Goal: Transaction & Acquisition: Download file/media

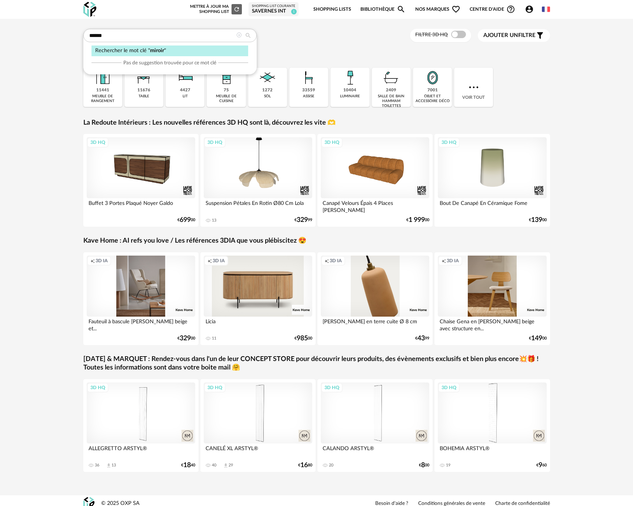
type input "******"
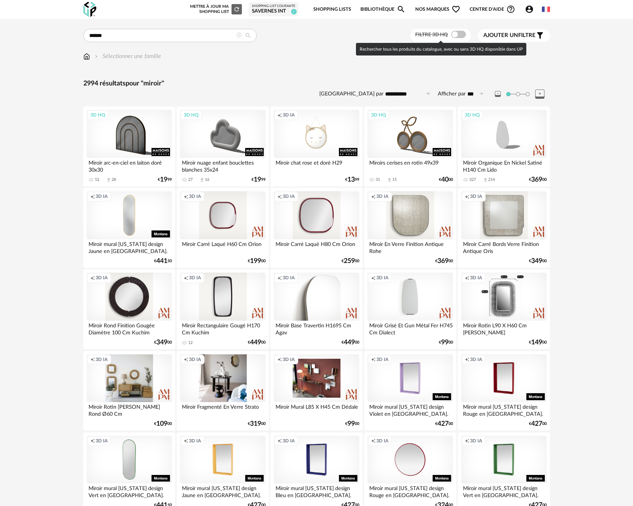
click at [460, 36] on span at bounding box center [458, 34] width 15 height 7
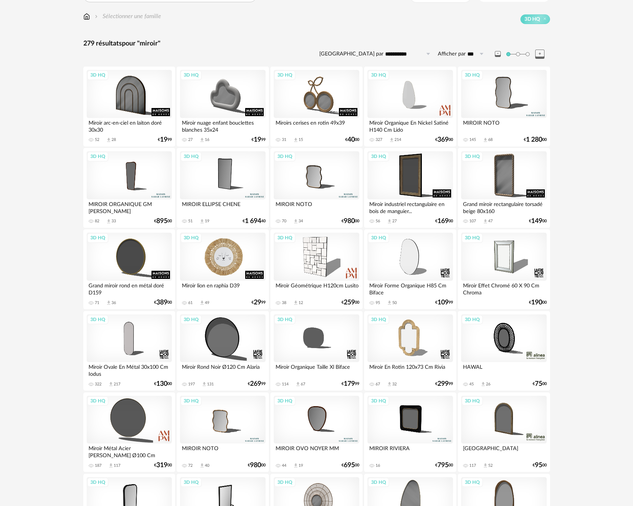
scroll to position [26, 0]
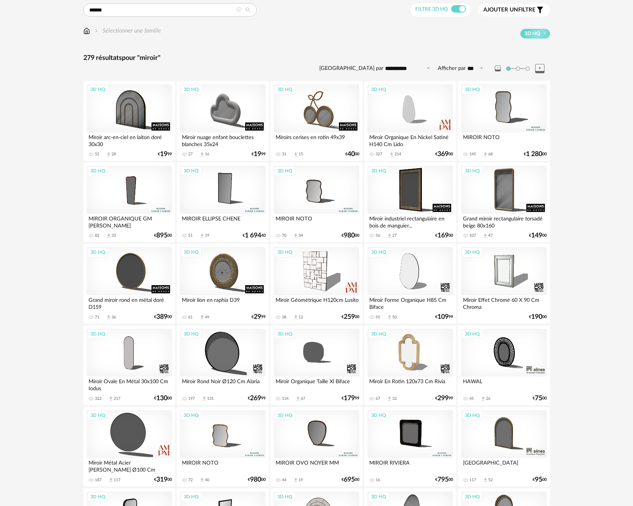
click at [509, 117] on div "3D HQ" at bounding box center [503, 108] width 85 height 48
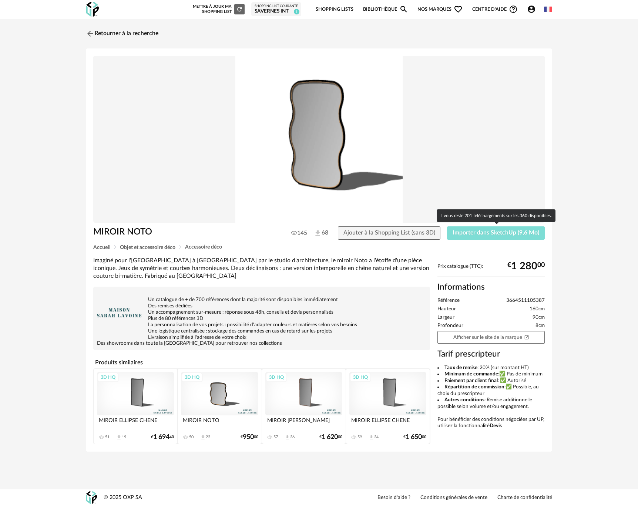
click at [475, 232] on span "Importer dans SketchUp (9,6 Mo)" at bounding box center [496, 233] width 87 height 6
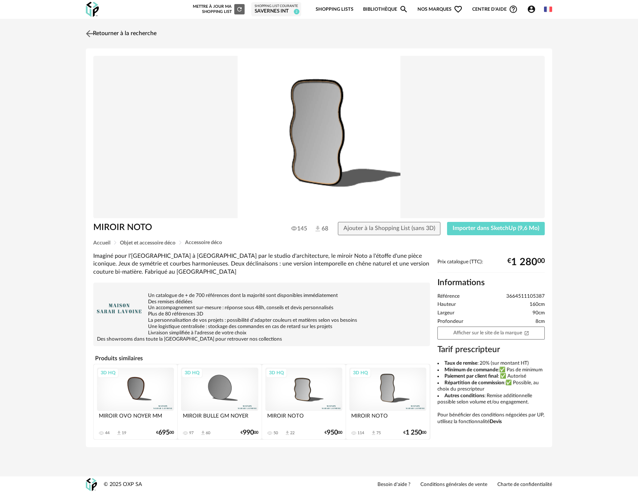
click at [88, 33] on img at bounding box center [89, 33] width 11 height 11
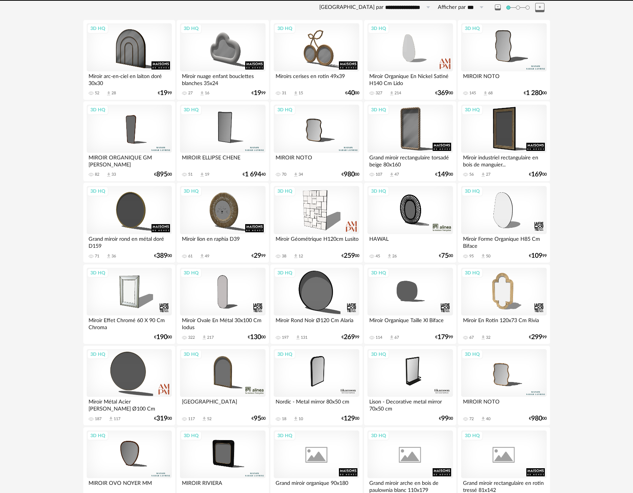
scroll to position [104, 0]
